Goal: Navigation & Orientation: Find specific page/section

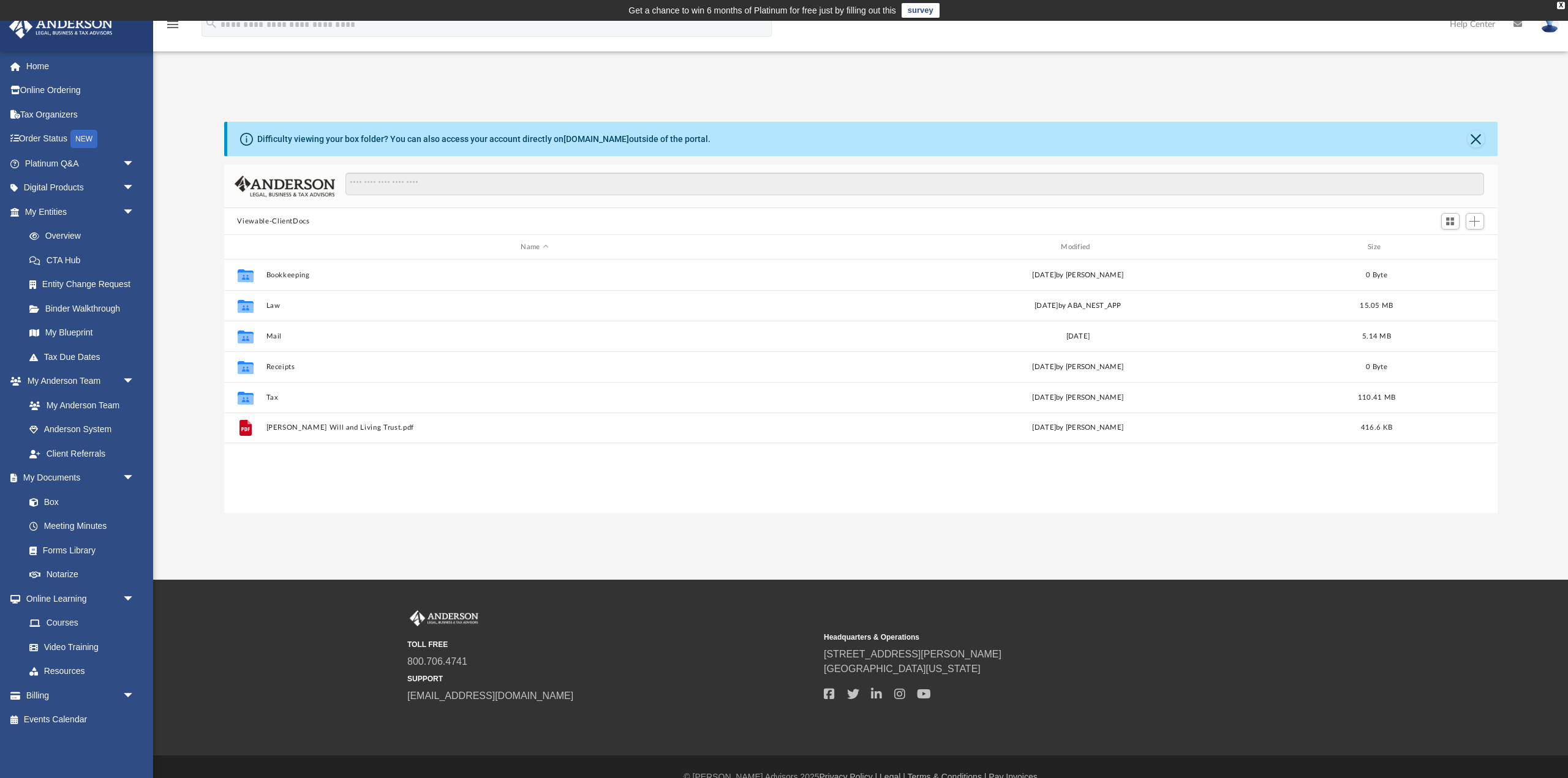
scroll to position [278, 1273]
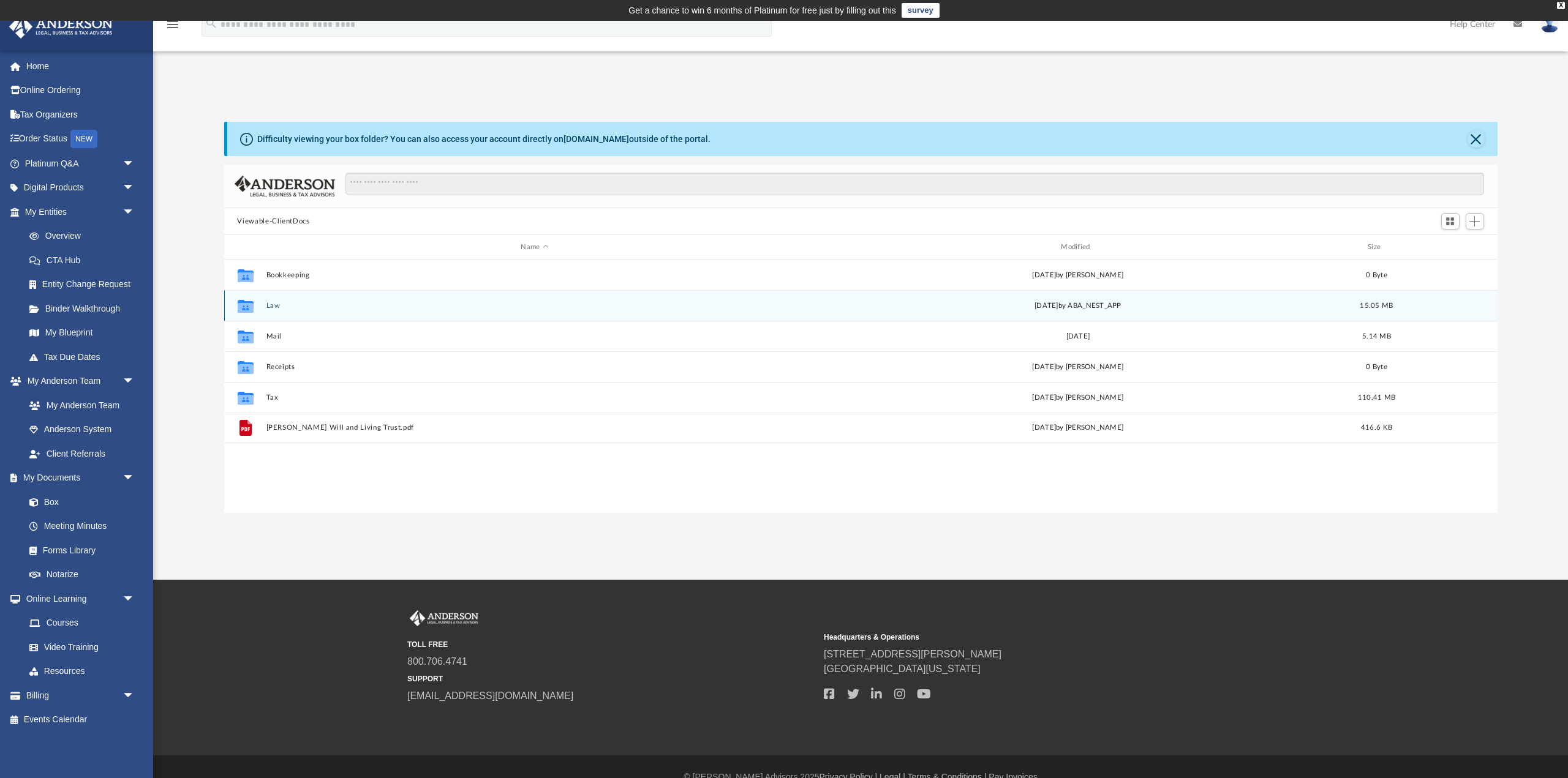
click at [246, 307] on icon "grid" at bounding box center [245, 307] width 16 height 10
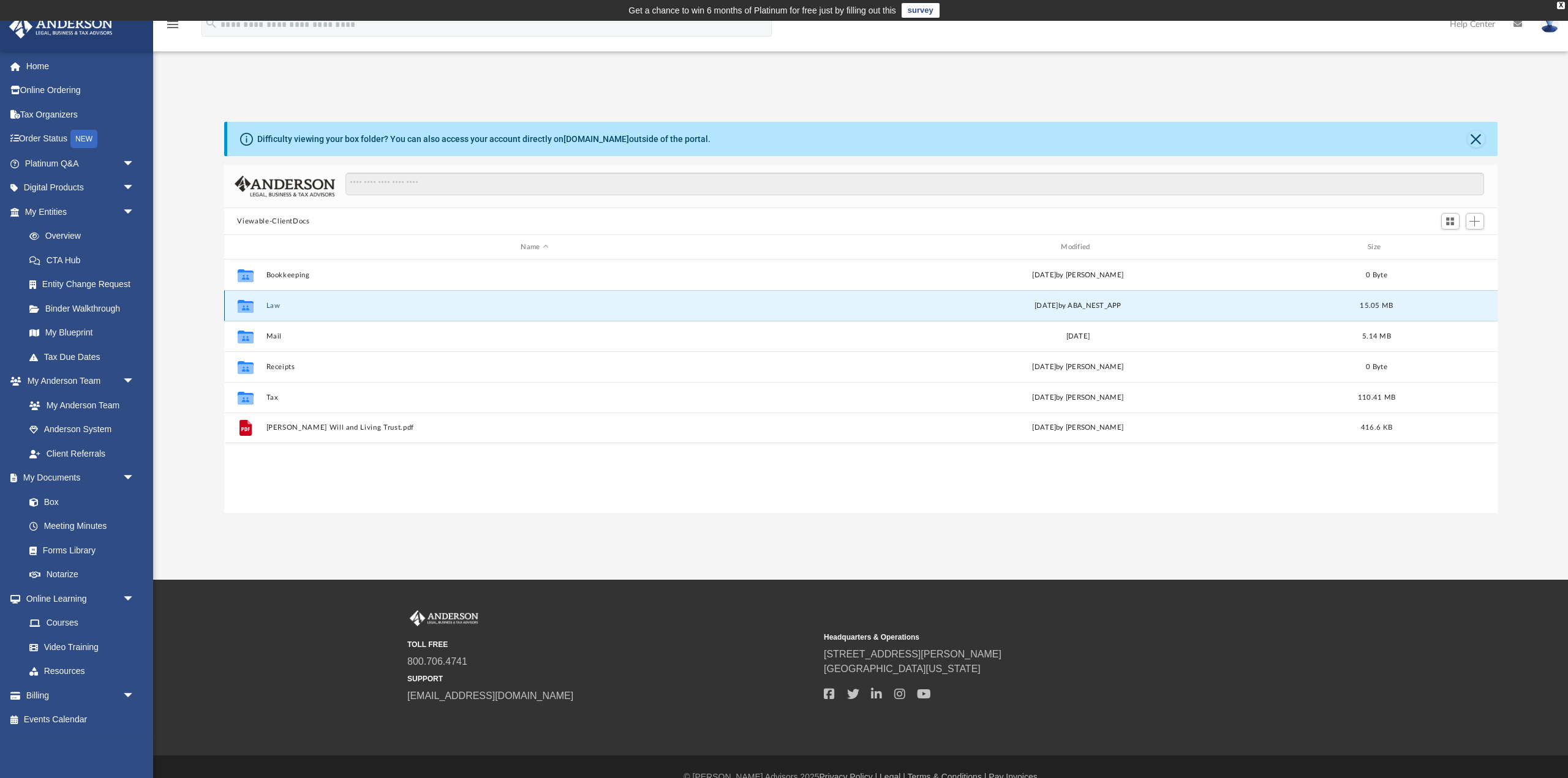
click at [246, 307] on icon "grid" at bounding box center [245, 307] width 16 height 10
click at [243, 308] on icon "grid" at bounding box center [245, 305] width 16 height 13
click at [50, 500] on link "Box" at bounding box center [85, 502] width 136 height 25
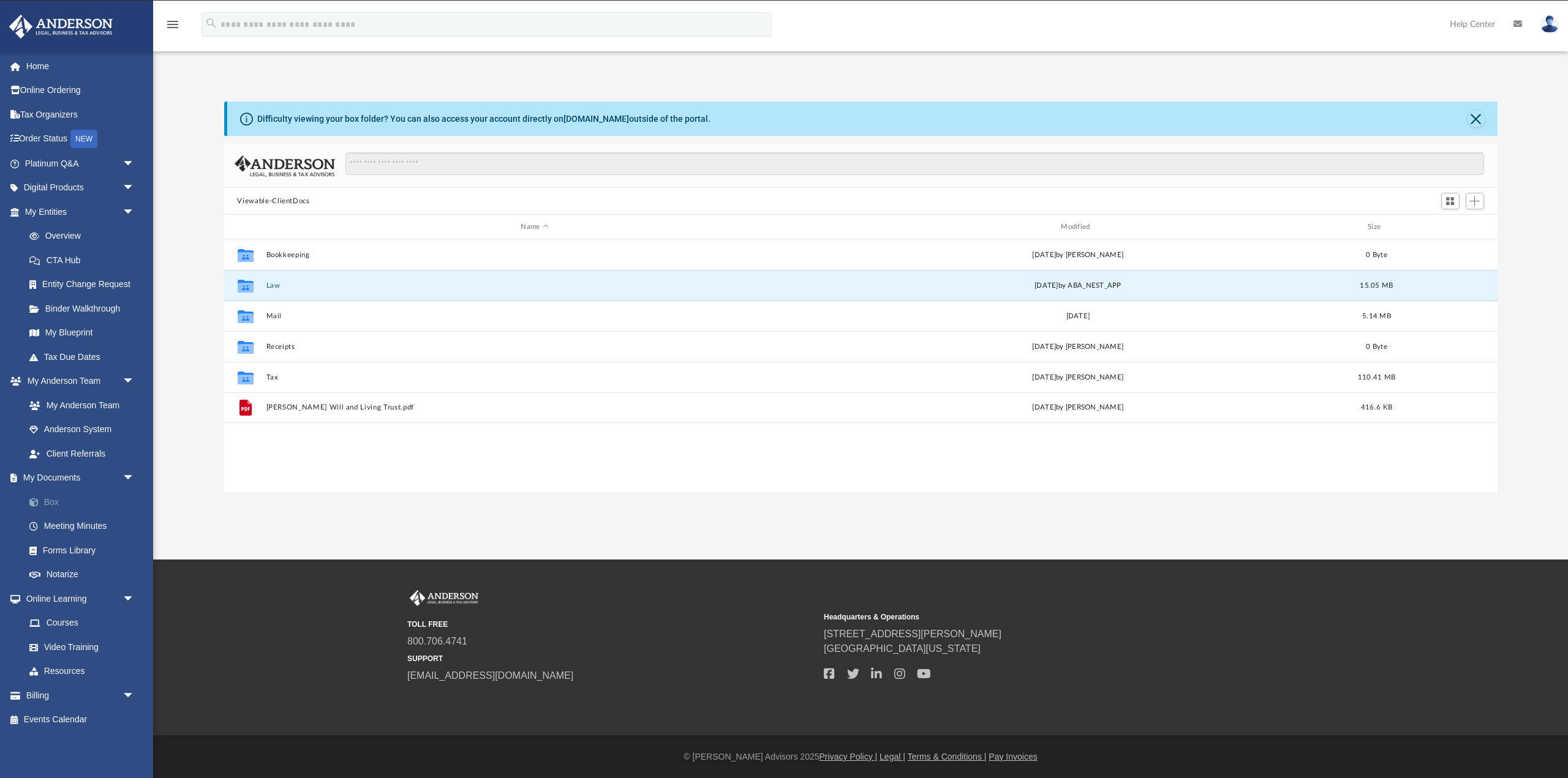
scroll to position [21, 0]
click at [55, 504] on link "Box" at bounding box center [85, 502] width 136 height 25
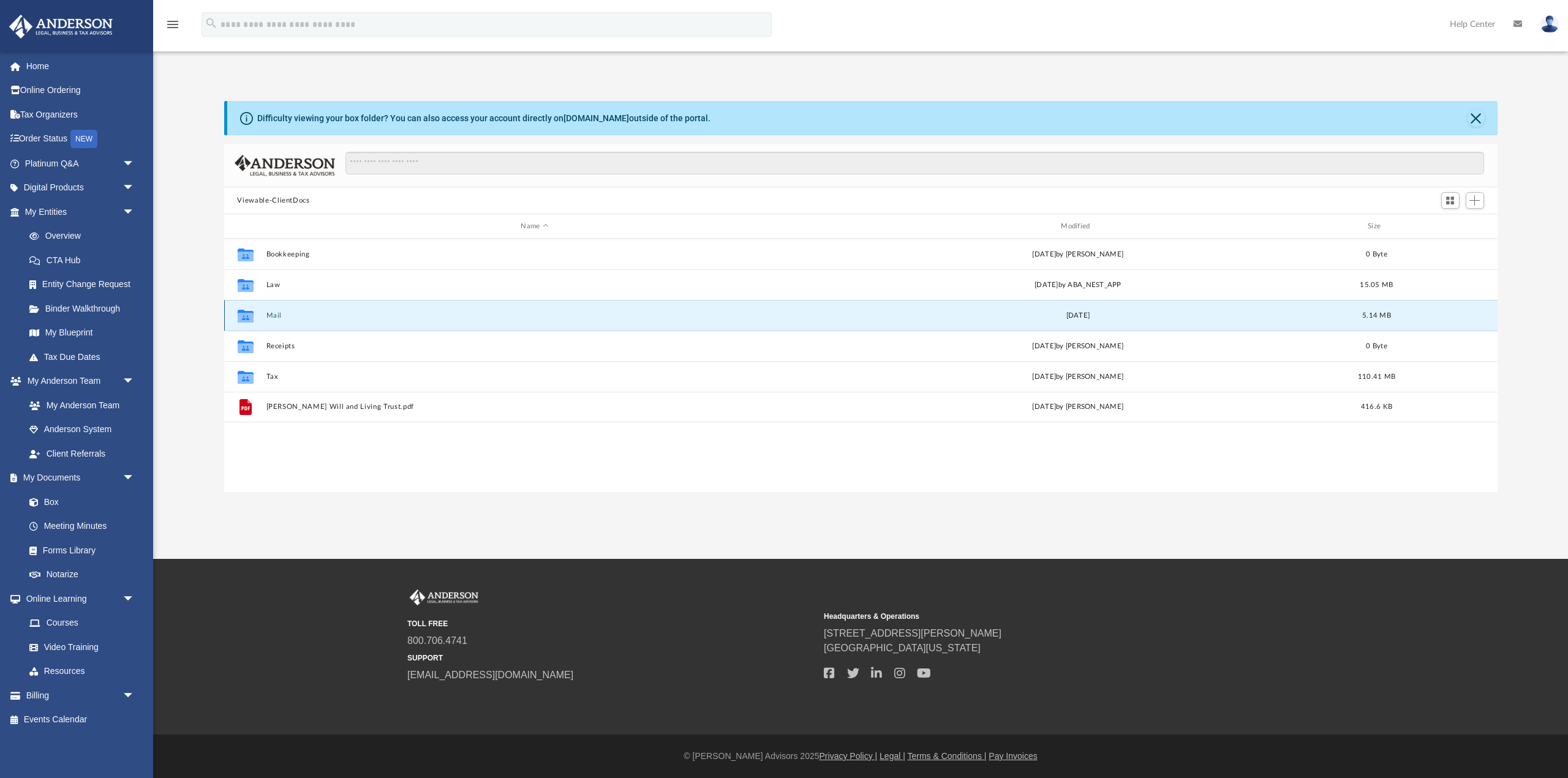
click at [270, 313] on button "Mail" at bounding box center [535, 315] width 538 height 8
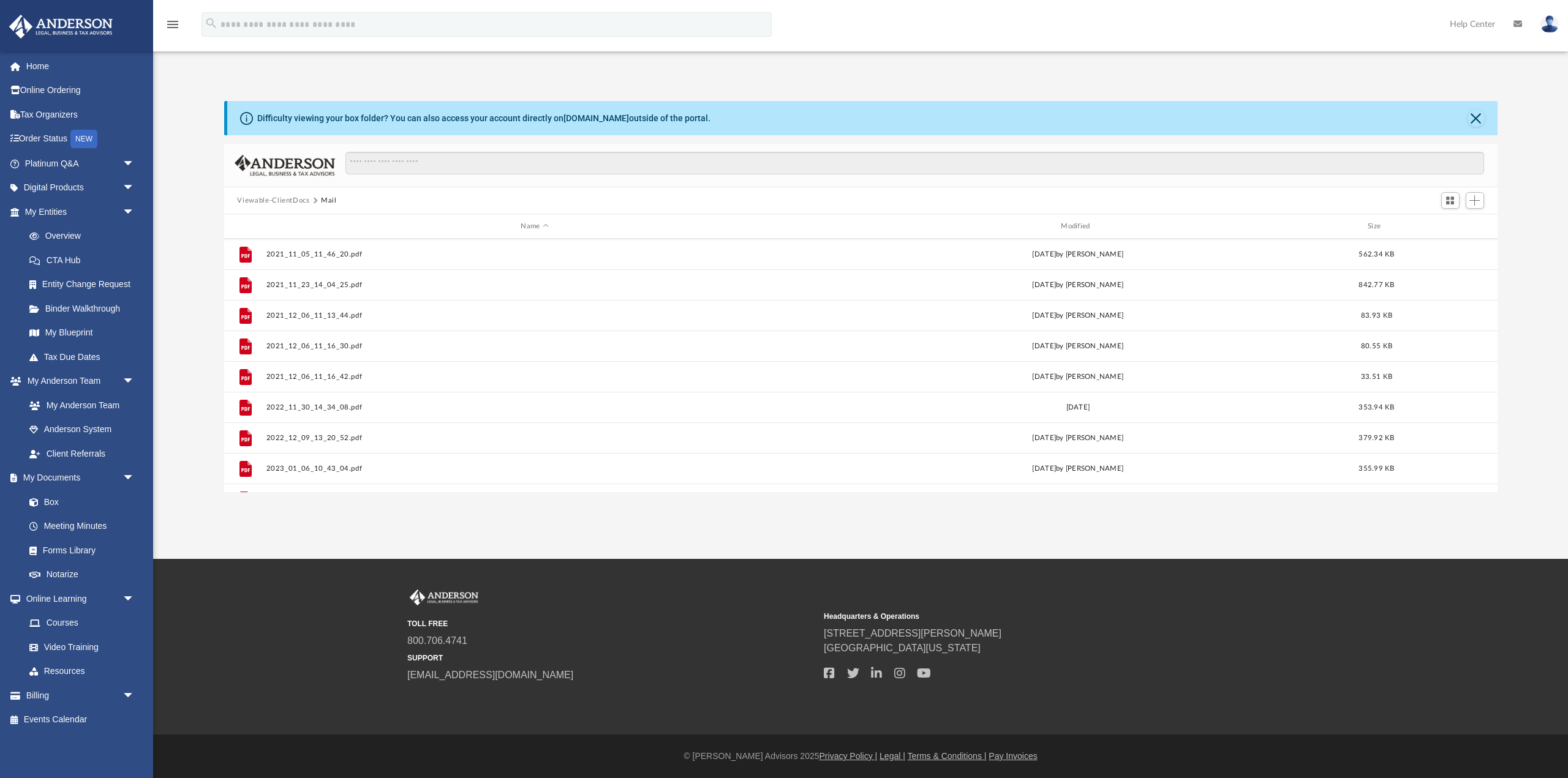
scroll to position [213, 0]
